Goal: Obtain resource: Download file/media

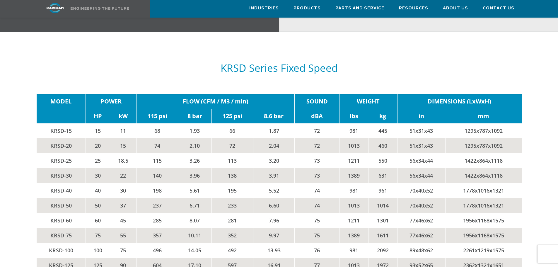
scroll to position [937, 0]
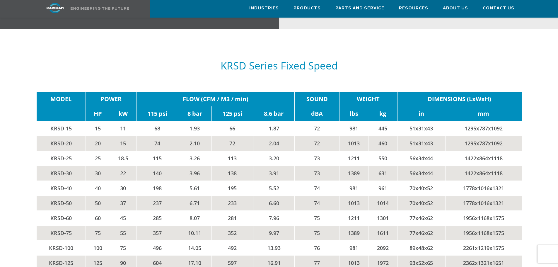
click at [63, 165] on td "KRSD-30" at bounding box center [61, 172] width 49 height 15
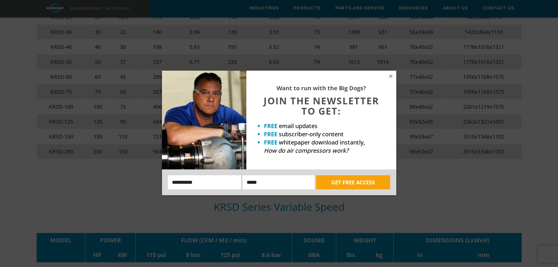
scroll to position [1112, 0]
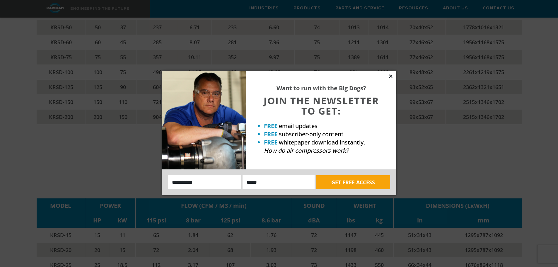
click at [390, 75] on icon at bounding box center [390, 75] width 3 height 3
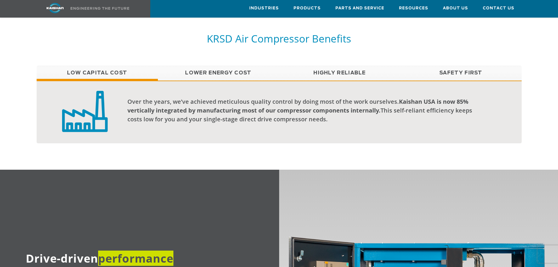
scroll to position [399, 0]
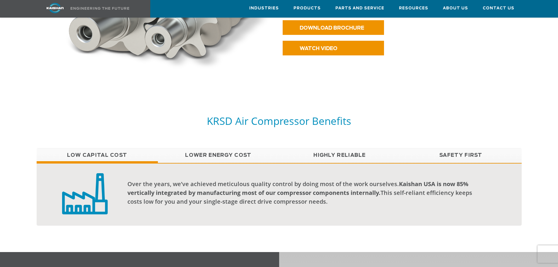
click at [216, 148] on link "Lower Energy Cost" at bounding box center [218, 155] width 121 height 15
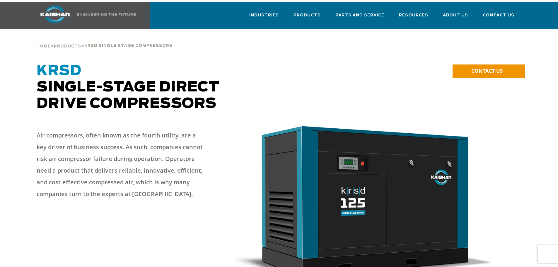
scroll to position [0, 0]
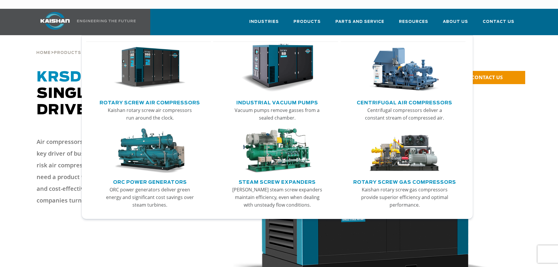
click at [160, 97] on link "Rotary Screw Air Compressors" at bounding box center [150, 101] width 100 height 9
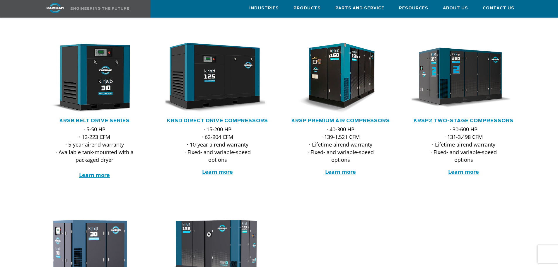
scroll to position [88, 0]
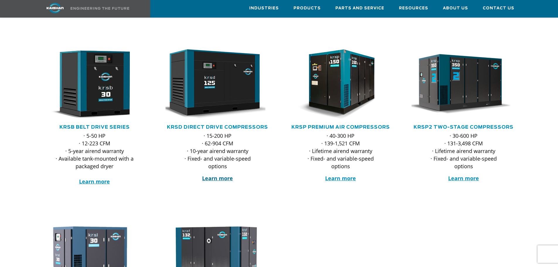
click at [221, 174] on strong "Learn more" at bounding box center [217, 177] width 31 height 7
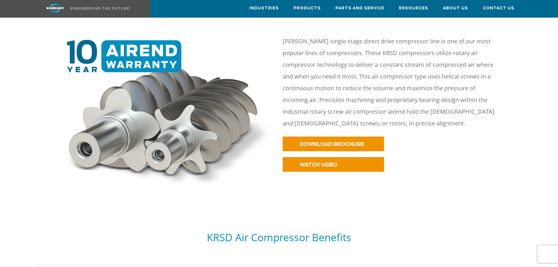
scroll to position [263, 0]
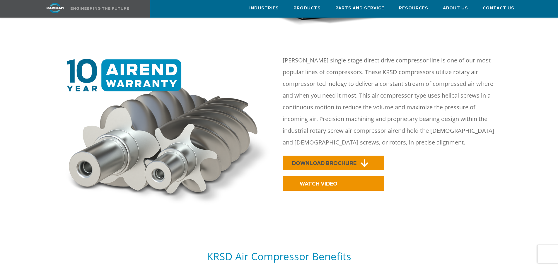
click at [335, 161] on span "DOWNLOAD BROCHURE" at bounding box center [324, 163] width 64 height 5
